Goal: Find contact information: Find contact information

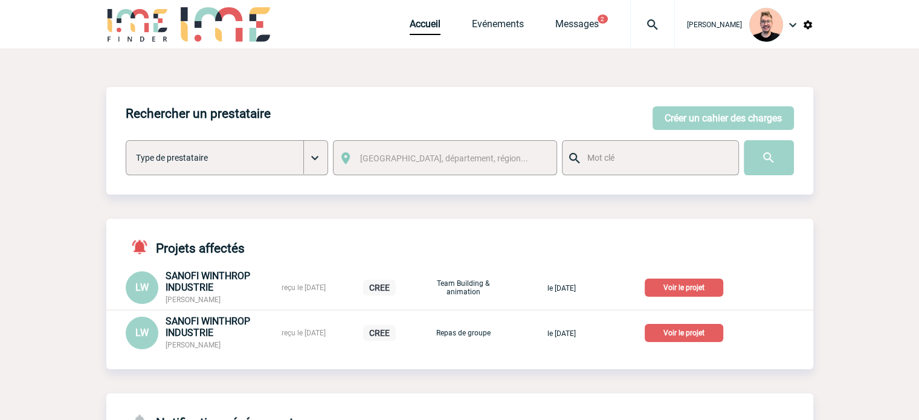
click at [631, 28] on img at bounding box center [653, 25] width 44 height 15
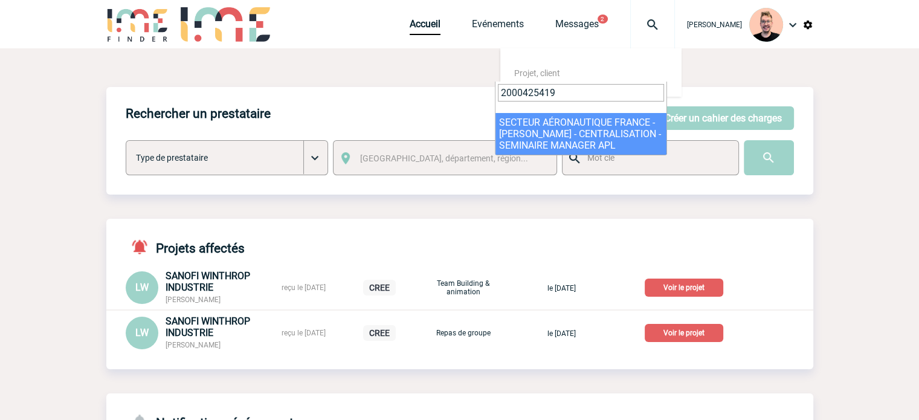
type input "2000425419"
select select "24920"
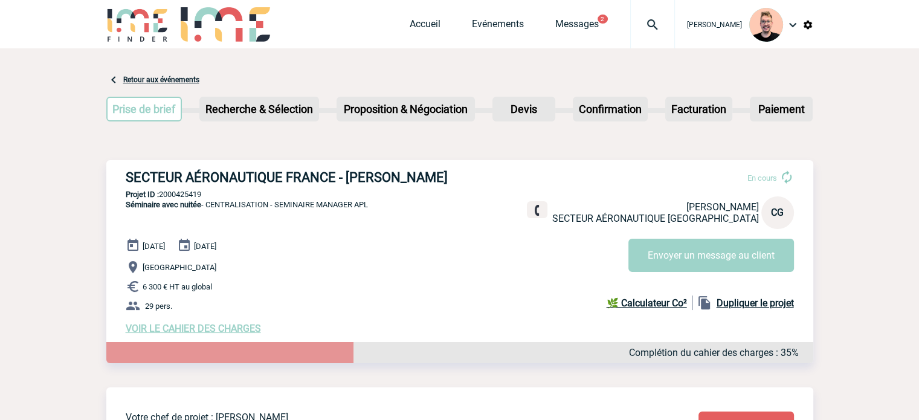
drag, startPoint x: 278, startPoint y: 206, endPoint x: 375, endPoint y: 205, distance: 96.7
click at [375, 205] on div "SECTEUR AÉRONAUTIQUE FRANCE - [PERSON_NAME] En cours [PERSON_NAME] SECTEUR AÉRO…" at bounding box center [459, 252] width 707 height 184
copy span "SEMINAIRE MANAGER APL"
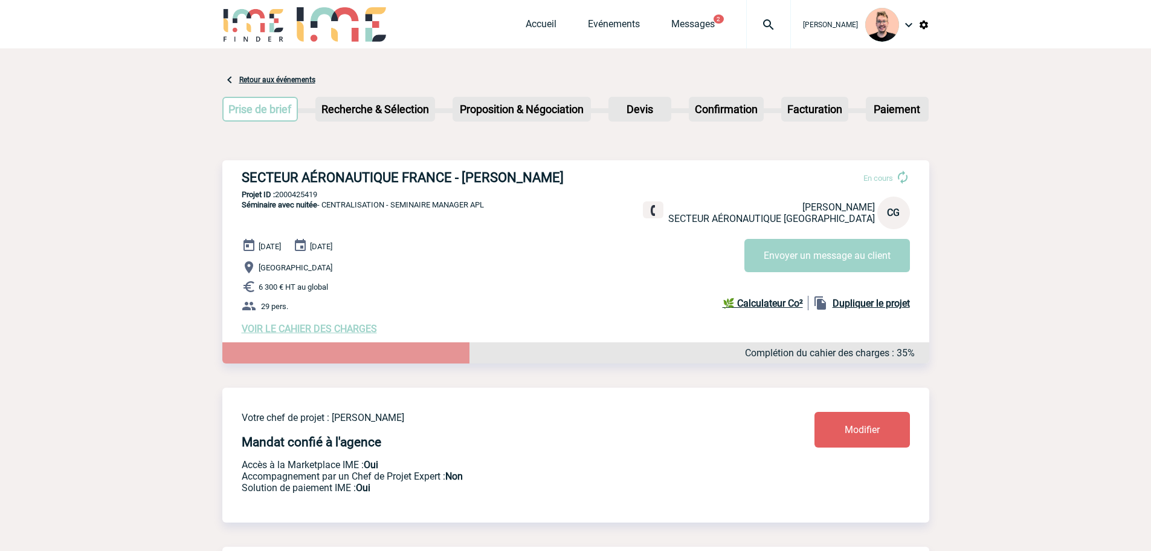
click at [474, 191] on div "SECTEUR AÉRONAUTIQUE FRANCE - [PERSON_NAME] En cours [PERSON_NAME] SECTEUR AÉRO…" at bounding box center [575, 252] width 707 height 184
click at [291, 196] on p "Projet ID : 2000425419" at bounding box center [575, 194] width 707 height 9
copy p "2000425419"
click at [540, 177] on h3 "SECTEUR AÉRONAUTIQUE FRANCE - [PERSON_NAME]" at bounding box center [423, 177] width 363 height 15
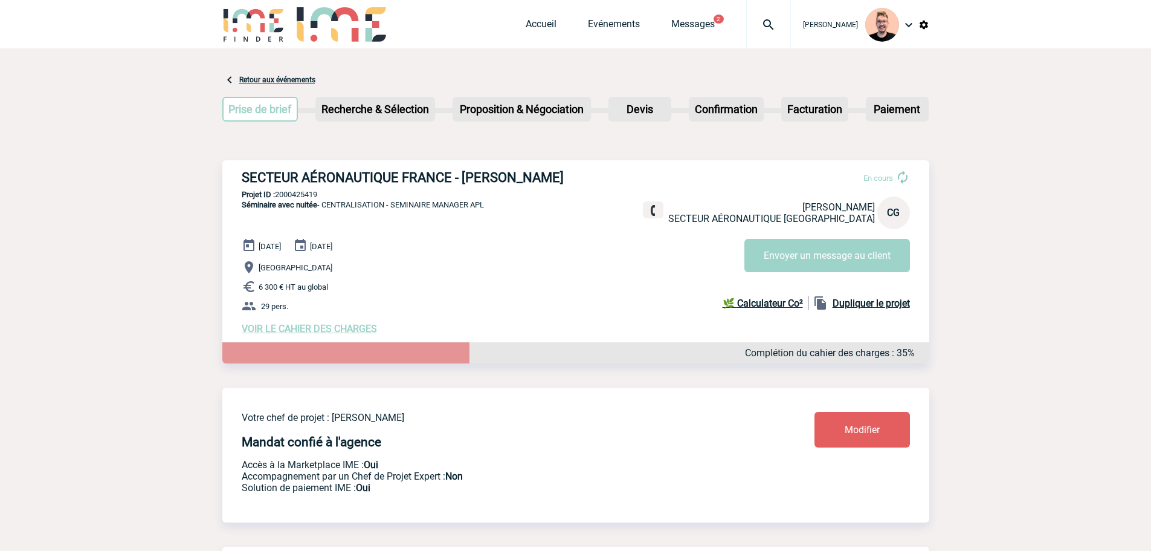
click at [540, 177] on h3 "SECTEUR AÉRONAUTIQUE FRANCE - [PERSON_NAME]" at bounding box center [423, 177] width 363 height 15
copy h3 "GEGOUT"
click at [471, 178] on h3 "SECTEUR AÉRONAUTIQUE FRANCE - [PERSON_NAME]" at bounding box center [423, 177] width 363 height 15
copy h3 "[PERSON_NAME]"
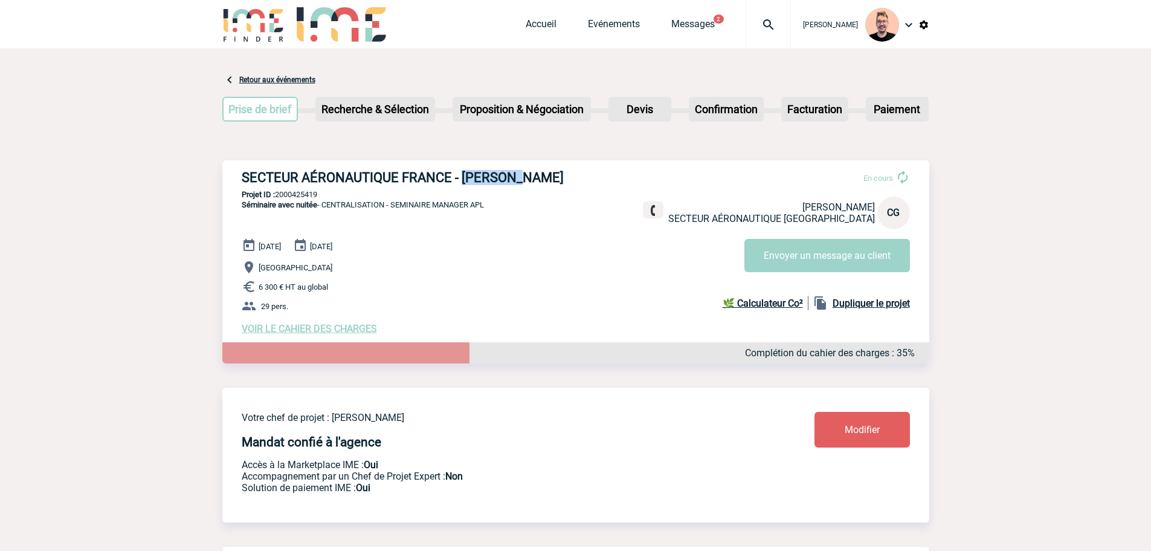
click at [490, 166] on div "SECTEUR AÉRONAUTIQUE FRANCE - [PERSON_NAME] En cours [PERSON_NAME] SECTEUR AÉRO…" at bounding box center [575, 252] width 707 height 184
drag, startPoint x: 459, startPoint y: 181, endPoint x: 561, endPoint y: 180, distance: 102.2
click at [561, 180] on h3 "SECTEUR AÉRONAUTIQUE FRANCE - [PERSON_NAME]" at bounding box center [423, 177] width 363 height 15
copy h3 "[PERSON_NAME]"
